Goal: Book appointment/travel/reservation

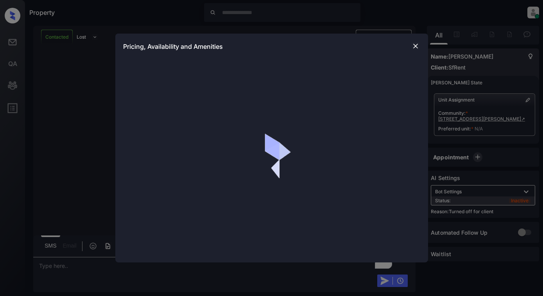
scroll to position [2007, 0]
click at [82, 158] on div "Pricing, Availability and Amenities" at bounding box center [271, 148] width 543 height 296
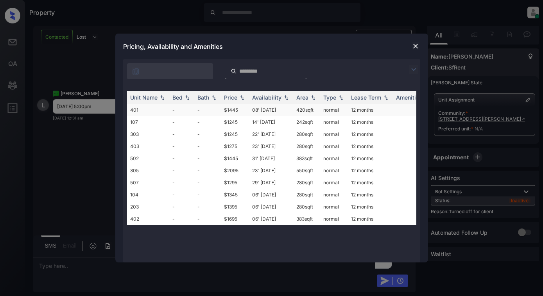
click at [332, 109] on td "normal" at bounding box center [334, 110] width 28 height 12
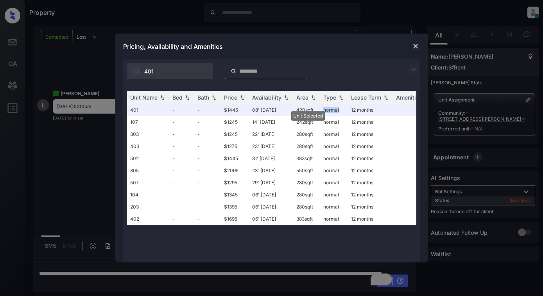
click at [416, 45] on img at bounding box center [416, 46] width 8 height 8
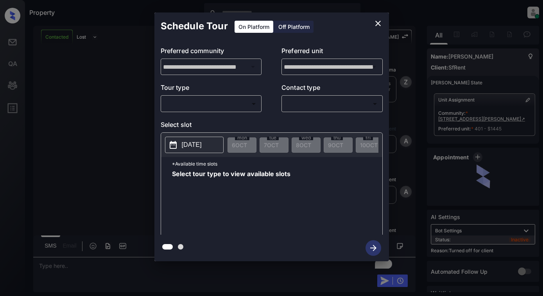
scroll to position [1921, 0]
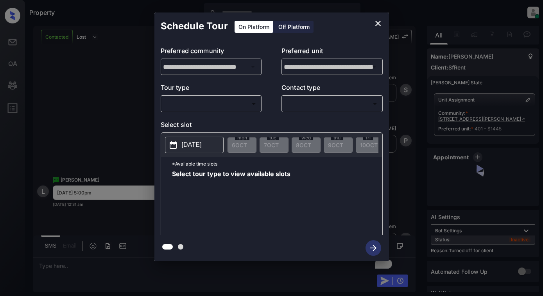
click at [279, 29] on div "Off Platform" at bounding box center [293, 27] width 39 height 12
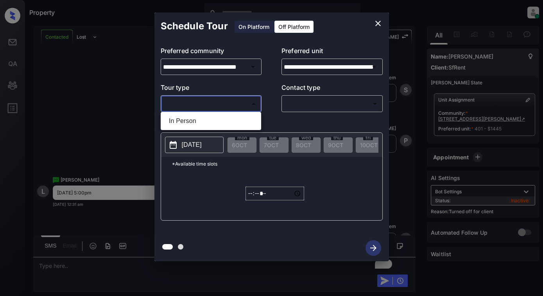
click at [233, 109] on body "Property Dominic Ceralde Online Set yourself offline Set yourself on break Prof…" at bounding box center [271, 148] width 543 height 296
drag, startPoint x: 233, startPoint y: 119, endPoint x: 251, endPoint y: 120, distance: 18.0
click at [233, 119] on li "In Person" at bounding box center [211, 121] width 97 height 14
type input "********"
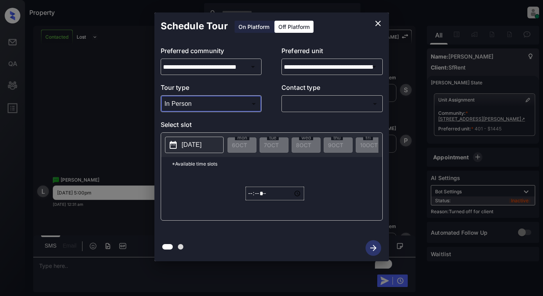
click at [308, 102] on body "Property Dominic Ceralde Online Set yourself offline Set yourself on break Prof…" at bounding box center [271, 148] width 543 height 296
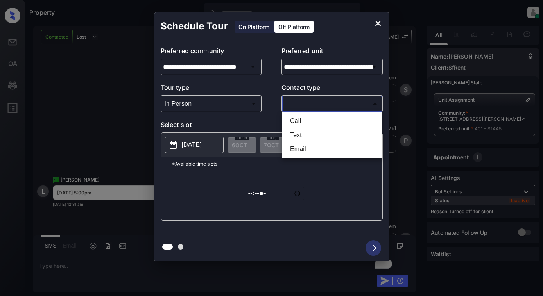
click at [298, 137] on li "Text" at bounding box center [332, 135] width 97 height 14
type input "****"
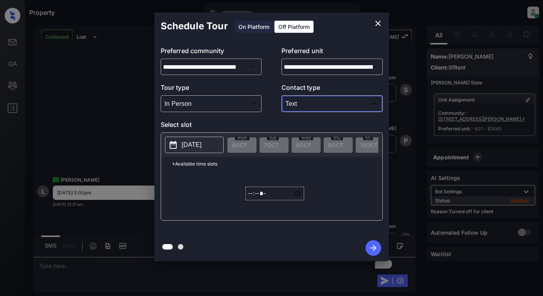
click at [222, 144] on button "[DATE]" at bounding box center [194, 145] width 59 height 16
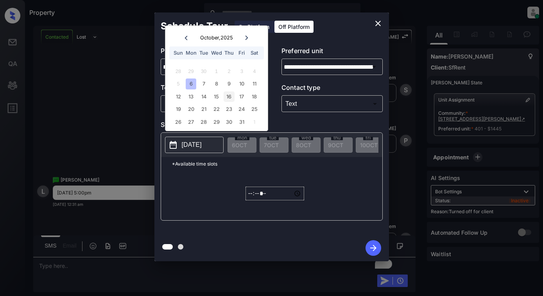
click at [230, 97] on div "16" at bounding box center [229, 96] width 11 height 11
click at [249, 197] on input "*****" at bounding box center [274, 194] width 59 height 14
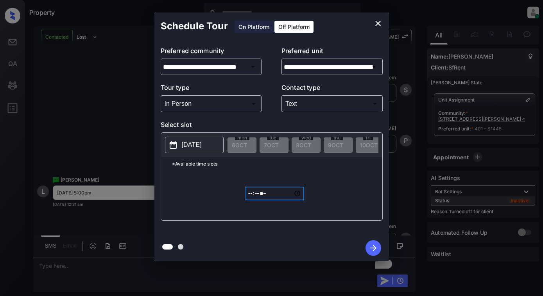
type input "*****"
click at [371, 250] on icon "button" at bounding box center [373, 248] width 16 height 16
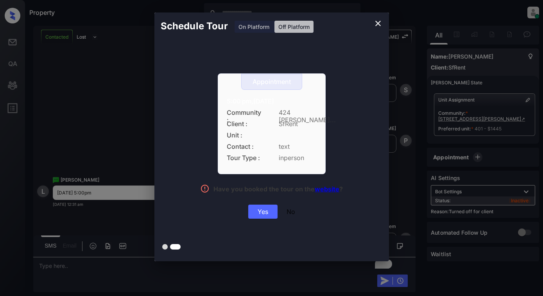
click at [260, 213] on div "Yes" at bounding box center [262, 212] width 29 height 14
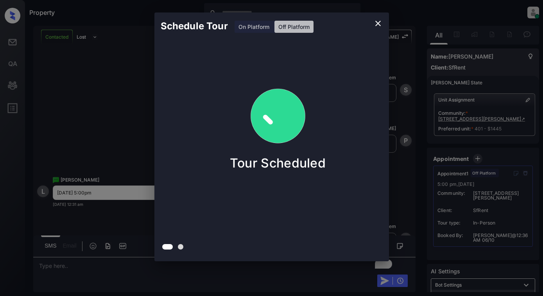
click at [87, 110] on div "Schedule Tour On Platform Off Platform Tour Scheduled" at bounding box center [271, 137] width 543 height 274
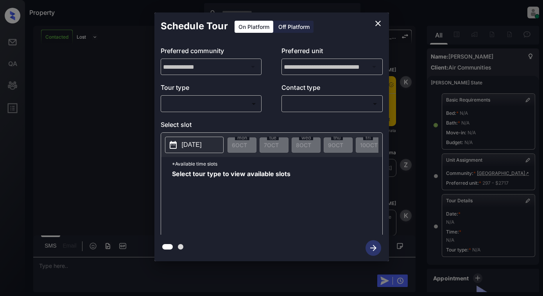
scroll to position [3678, 0]
click at [228, 104] on body "Property [PERSON_NAME] Online Set yourself offline Set yourself on break Profil…" at bounding box center [271, 148] width 543 height 296
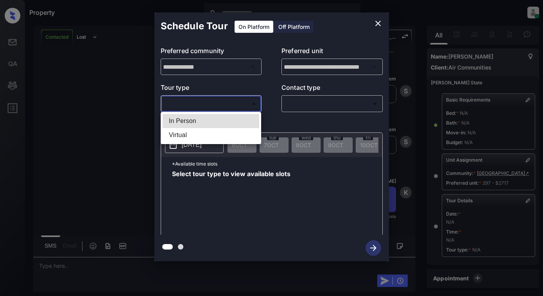
click at [375, 20] on div at bounding box center [271, 148] width 543 height 296
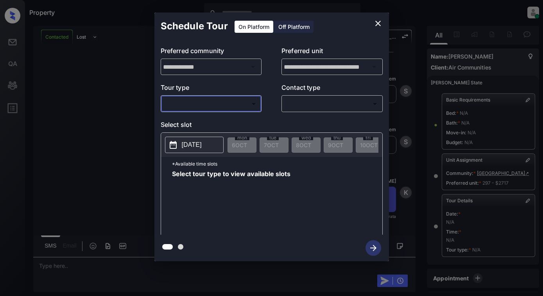
click at [380, 22] on icon "close" at bounding box center [377, 23] width 9 height 9
